Goal: Information Seeking & Learning: Learn about a topic

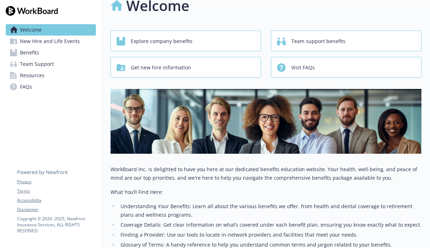
scroll to position [14, 0]
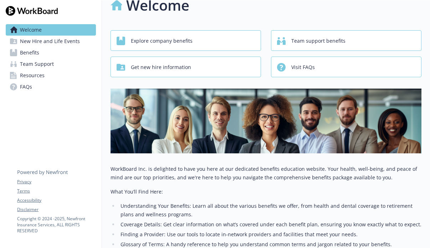
click at [156, 43] on span "Explore company benefits" at bounding box center [162, 41] width 62 height 14
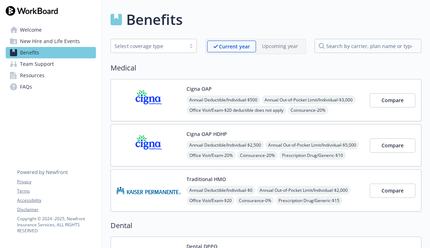
click at [33, 77] on span "Resources" at bounding box center [32, 75] width 25 height 11
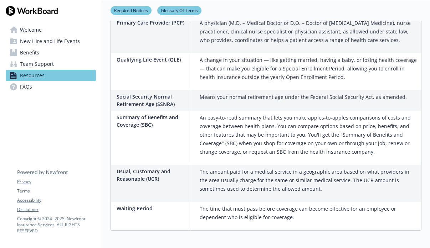
scroll to position [1302, 0]
